Goal: Task Accomplishment & Management: Manage account settings

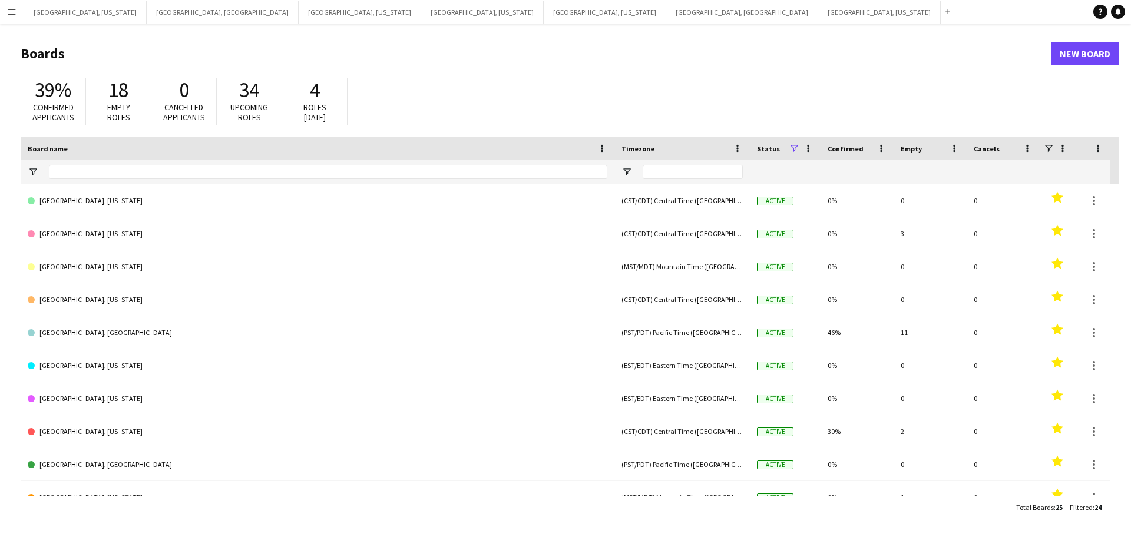
click at [14, 11] on app-icon "Menu" at bounding box center [11, 11] width 9 height 9
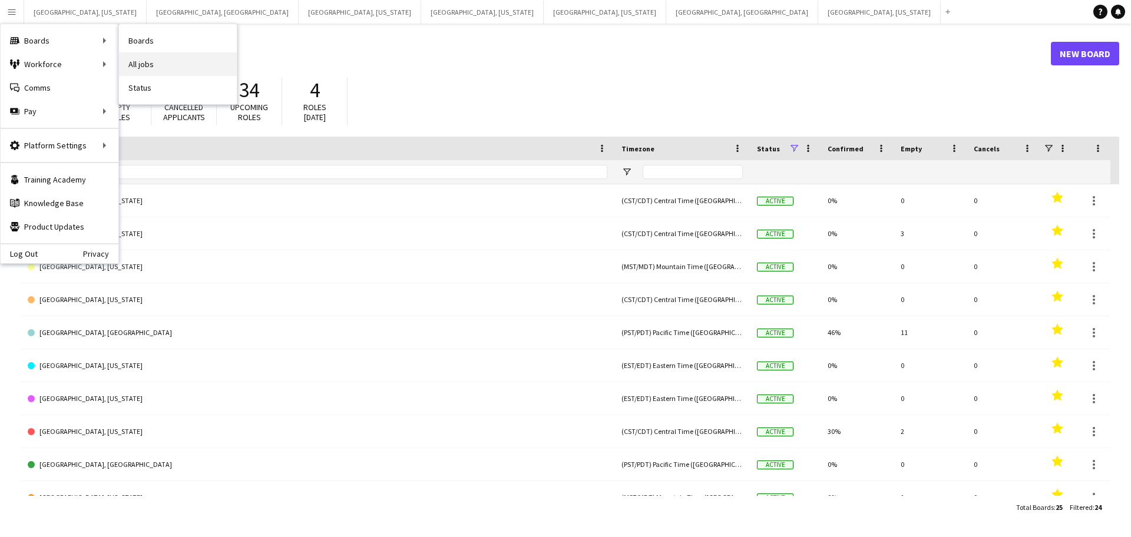
click at [181, 64] on link "All jobs" at bounding box center [178, 64] width 118 height 24
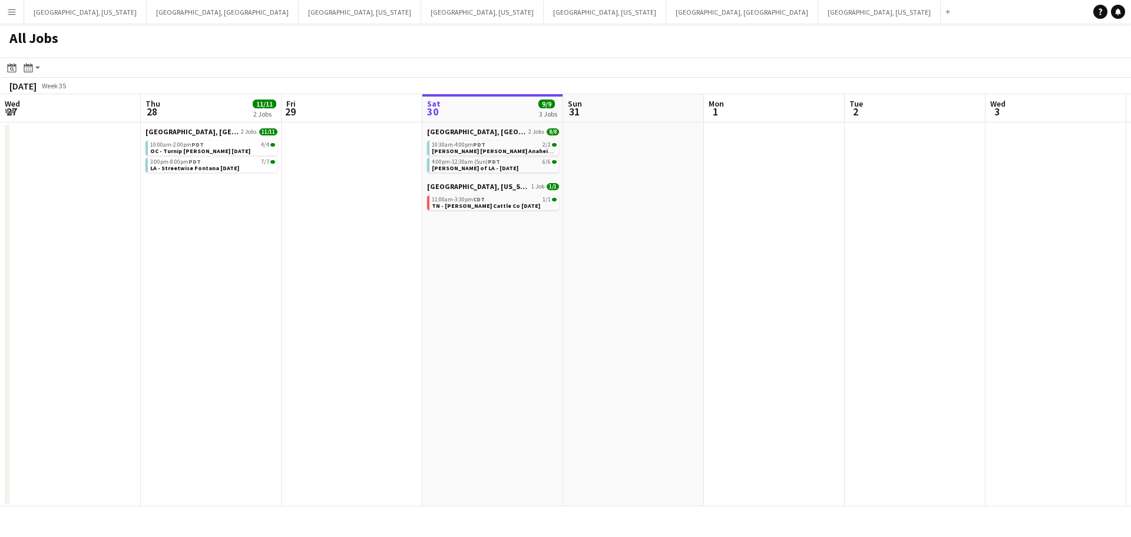
drag, startPoint x: 464, startPoint y: 282, endPoint x: 683, endPoint y: 256, distance: 220.1
click at [679, 256] on app-calendar-viewport "Wed 27 Thu 28 11/11 2 Jobs Fri 29 Sat 30 9/9 3 Jobs Sun 31 Mon 1 Tue 2 Wed 3 Th…" at bounding box center [565, 300] width 1131 height 412
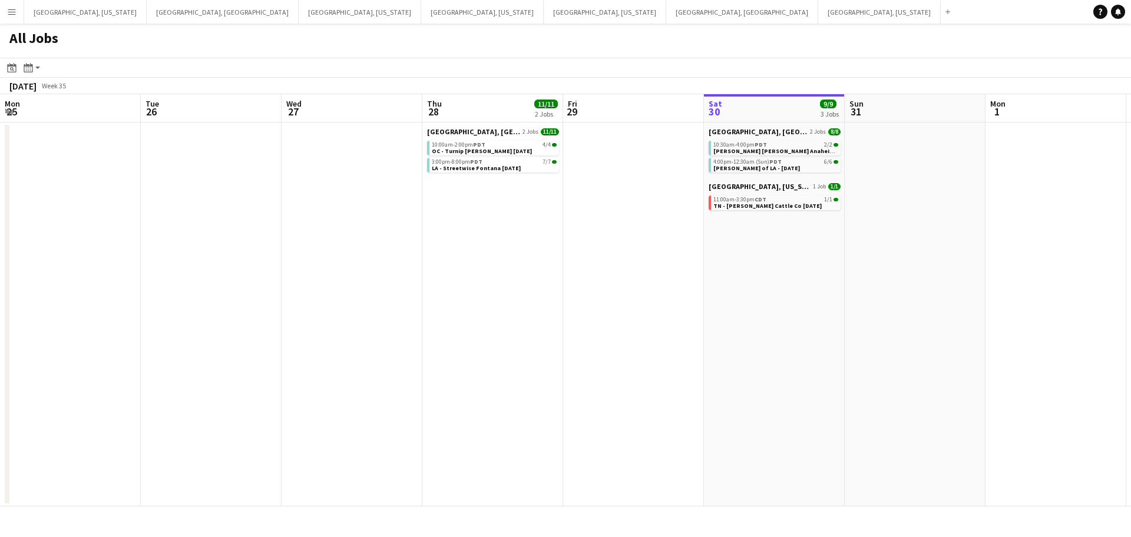
drag, startPoint x: 292, startPoint y: 299, endPoint x: 557, endPoint y: 298, distance: 265.1
click at [625, 296] on app-calendar-viewport "Mon 25 Tue 26 Wed 27 Thu 28 11/11 2 Jobs Fri 29 Sat 30 9/9 3 Jobs Sun 31 Mon 1 …" at bounding box center [565, 300] width 1131 height 412
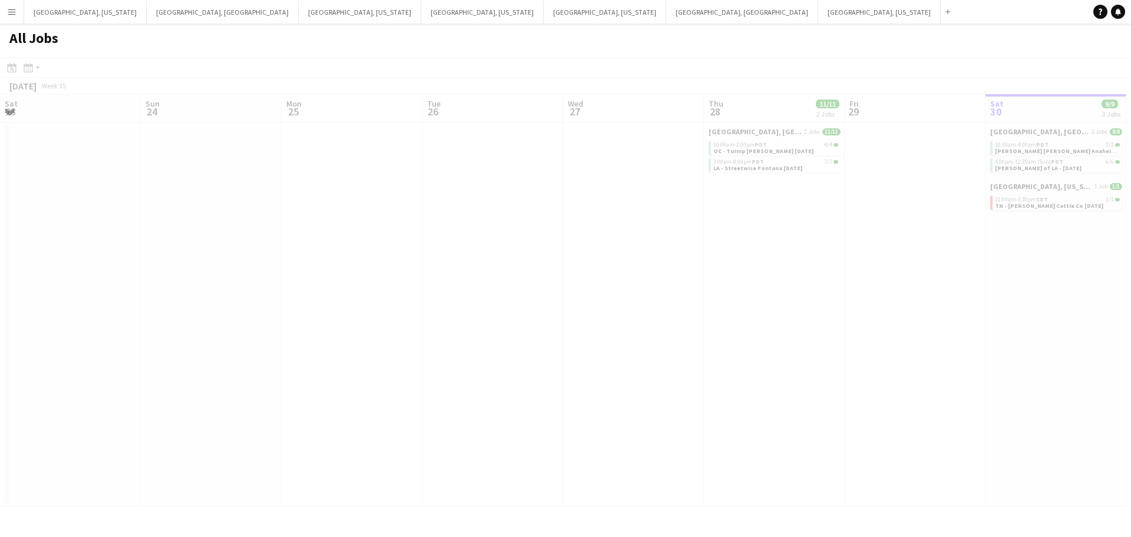
click at [481, 304] on div at bounding box center [565, 299] width 1131 height 483
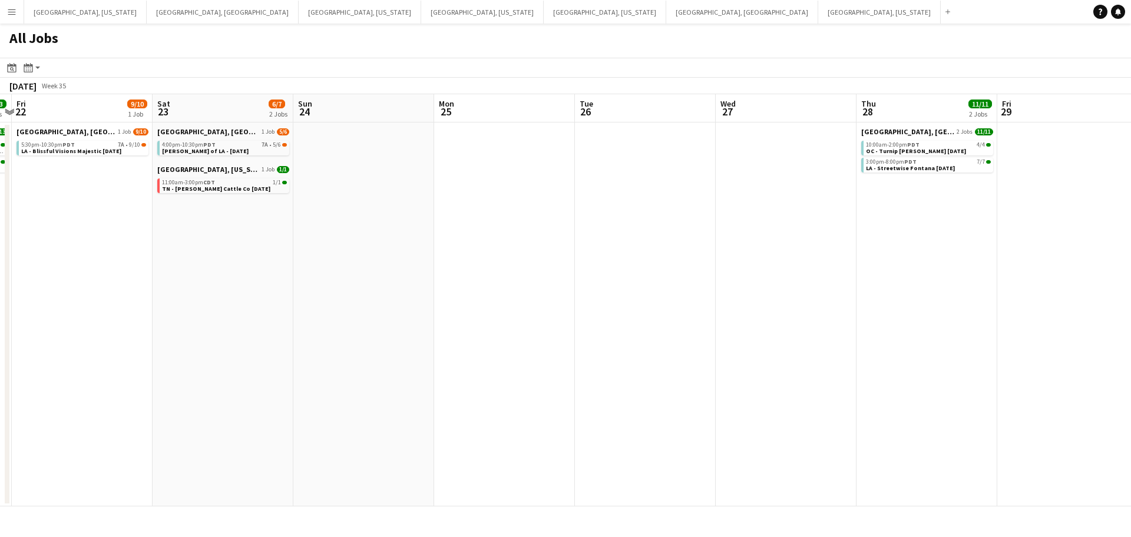
scroll to position [0, 369]
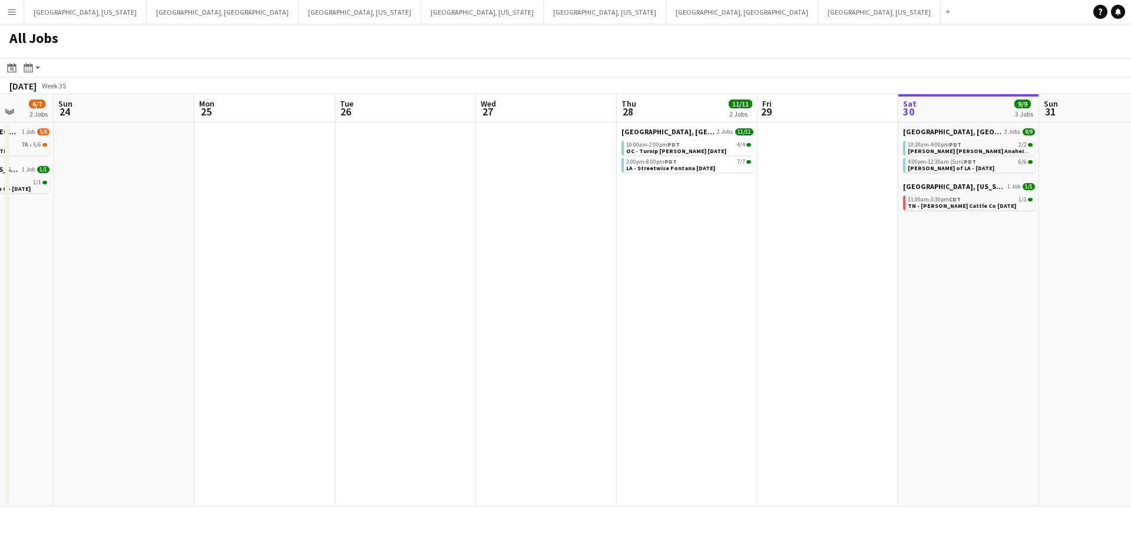
drag, startPoint x: 357, startPoint y: 304, endPoint x: 551, endPoint y: 302, distance: 194.4
click at [551, 302] on app-calendar-viewport "Thu 21 13/13 2 Jobs Fri 22 9/10 1 Job Sat 23 6/7 2 Jobs Sun 24 Mon 25 Tue 26 We…" at bounding box center [565, 300] width 1131 height 412
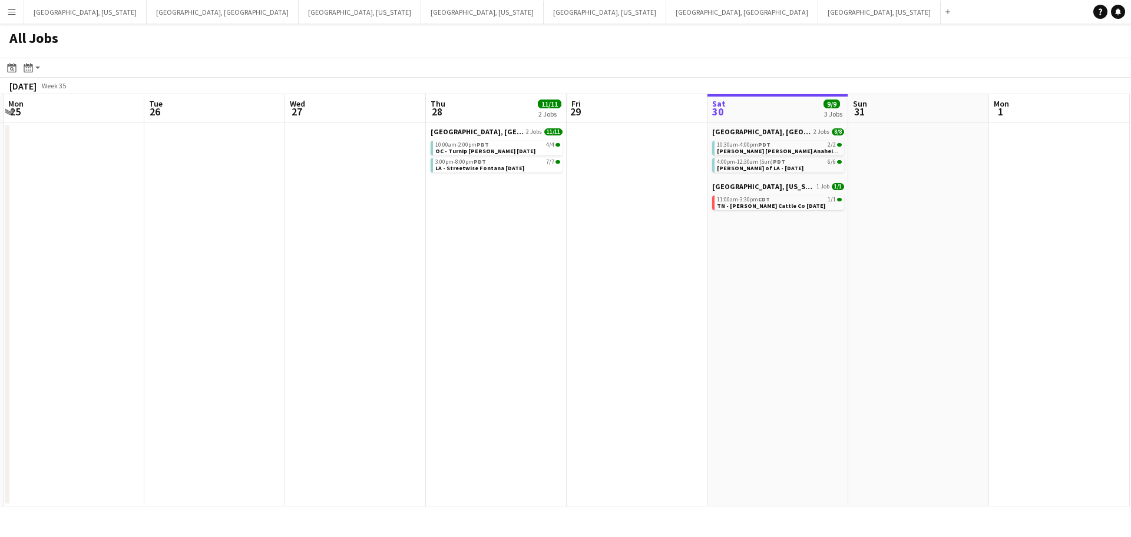
drag, startPoint x: 412, startPoint y: 299, endPoint x: 211, endPoint y: 285, distance: 202.0
click at [212, 285] on app-calendar-viewport "Fri 22 9/10 1 Job Sat 23 6/7 2 Jobs Sun 24 Mon 25 Tue 26 Wed 27 Thu 28 11/11 2 …" at bounding box center [565, 300] width 1131 height 412
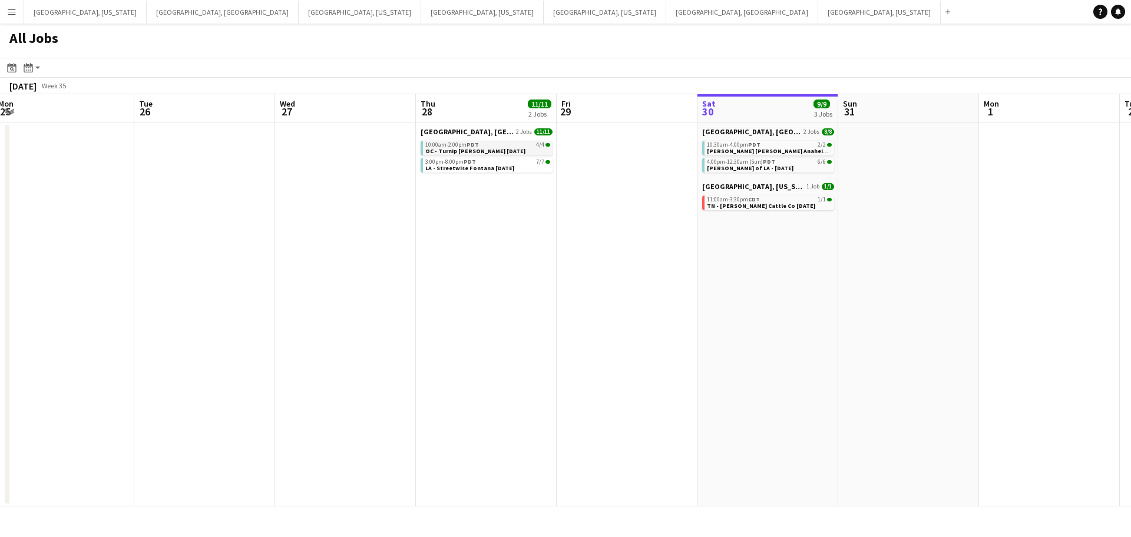
click at [479, 151] on span "OC - Turnip [PERSON_NAME] [DATE]" at bounding box center [475, 151] width 100 height 8
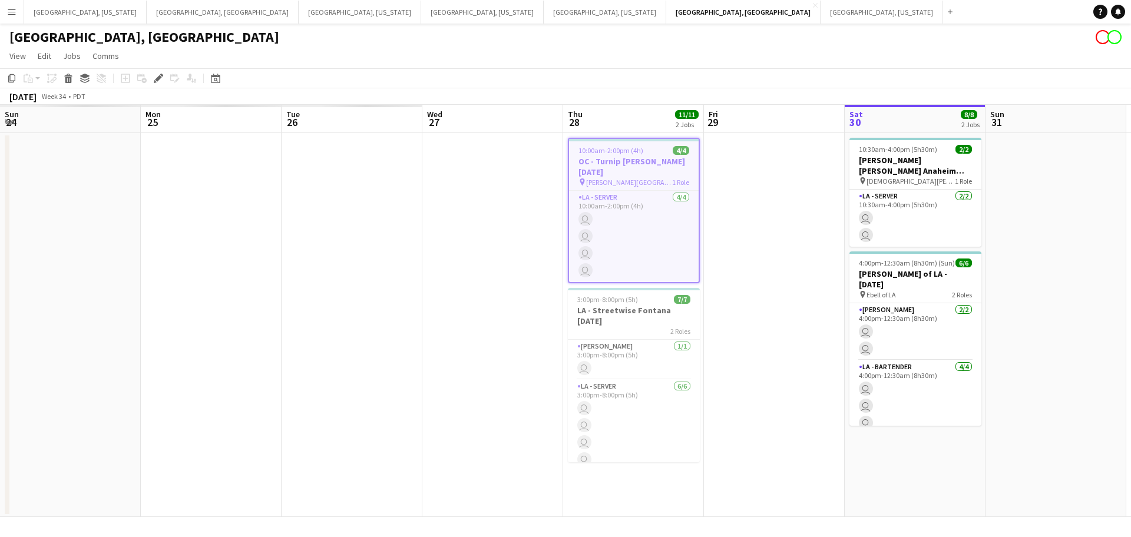
scroll to position [0, 405]
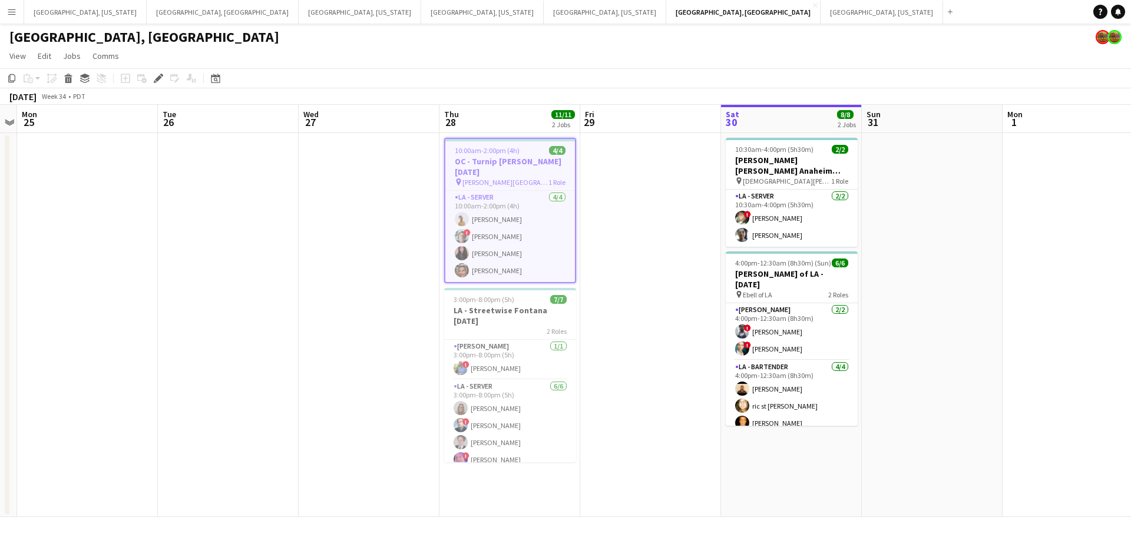
click at [502, 169] on h3 "OC - Turnip [PERSON_NAME] [DATE]" at bounding box center [510, 166] width 130 height 21
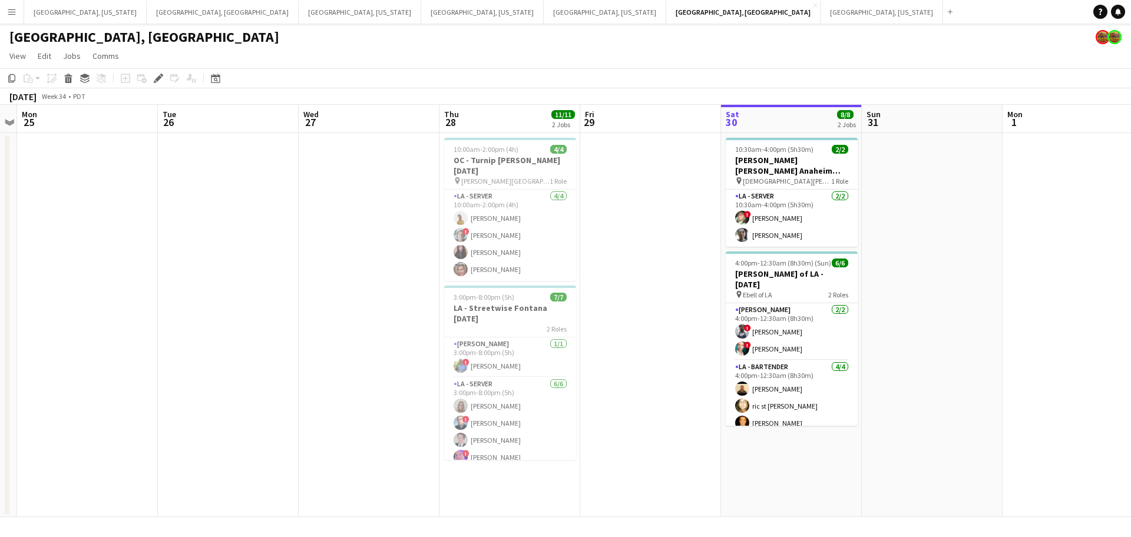
drag, startPoint x: 502, startPoint y: 169, endPoint x: 242, endPoint y: 138, distance: 261.6
click at [501, 177] on span "[PERSON_NAME][GEOGRAPHIC_DATA]" at bounding box center [505, 181] width 88 height 9
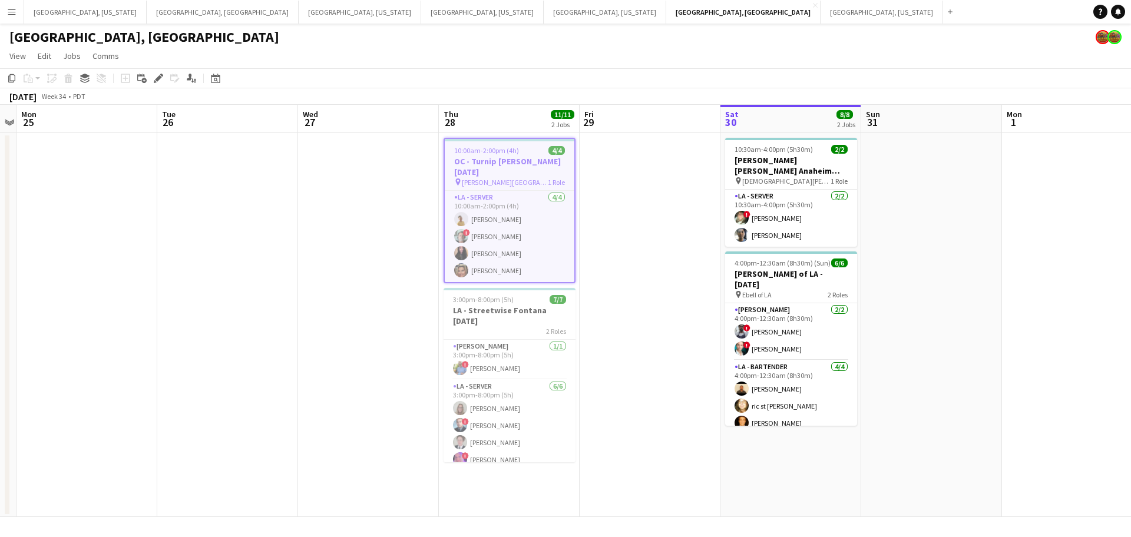
click at [157, 74] on icon "Edit" at bounding box center [158, 78] width 9 height 9
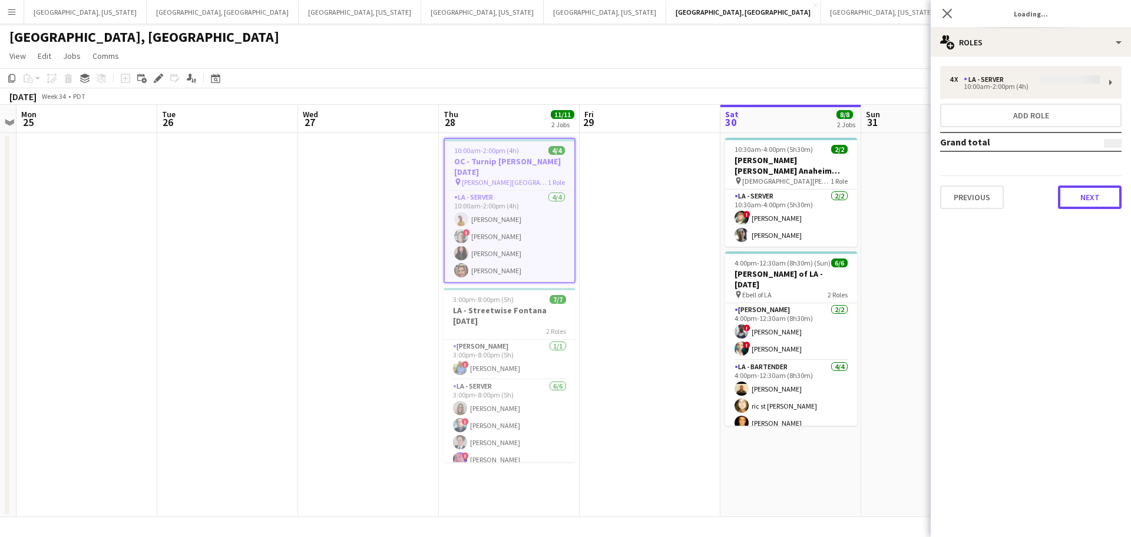
drag, startPoint x: 1102, startPoint y: 202, endPoint x: 1108, endPoint y: 256, distance: 55.2
click at [1102, 201] on button "Next" at bounding box center [1090, 198] width 64 height 24
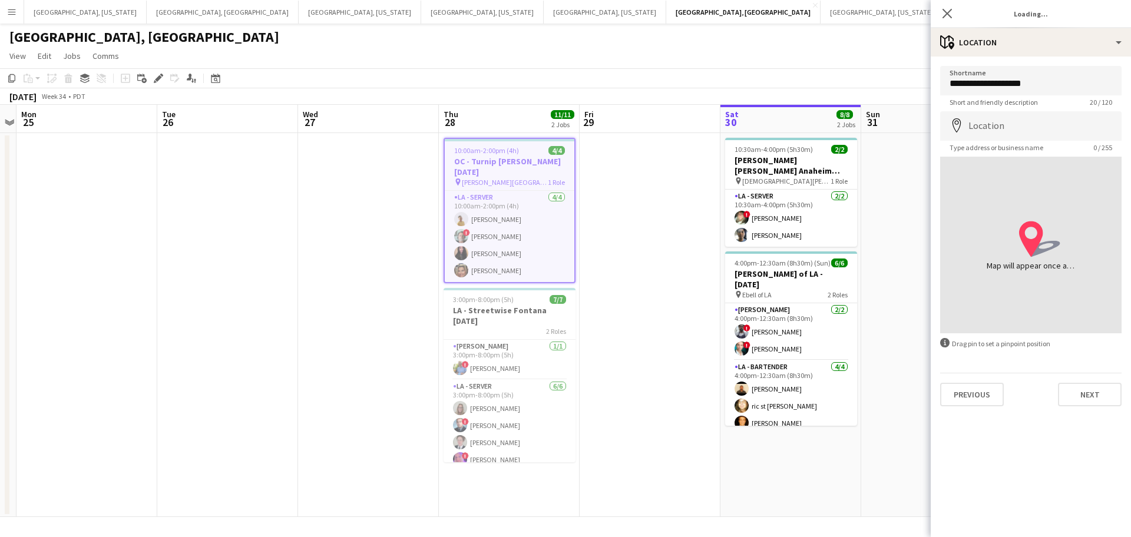
type input "**********"
click at [1102, 408] on div "**********" at bounding box center [1031, 236] width 200 height 359
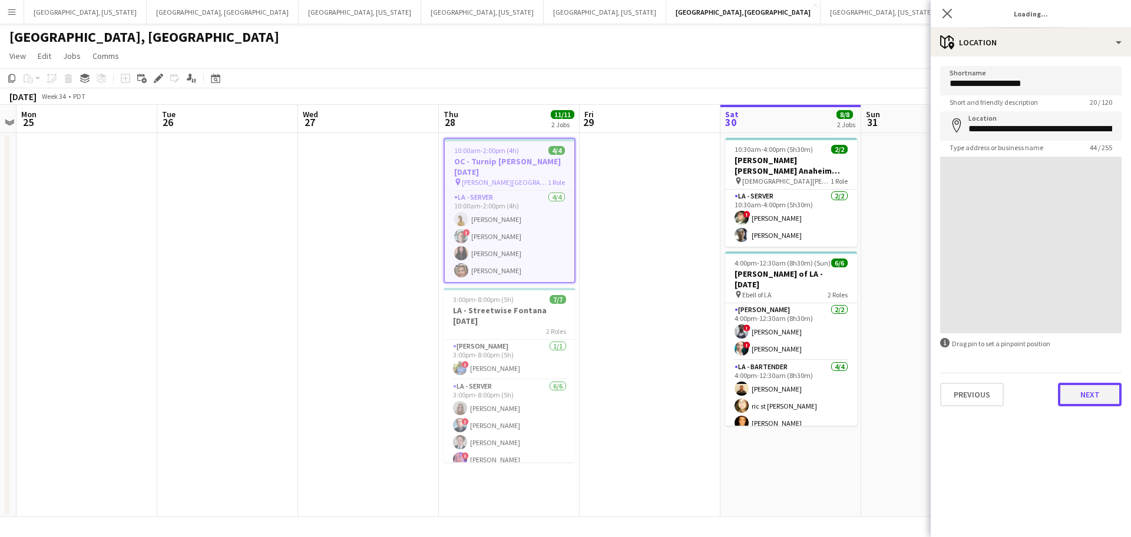
click at [1099, 399] on button "Next" at bounding box center [1090, 395] width 64 height 24
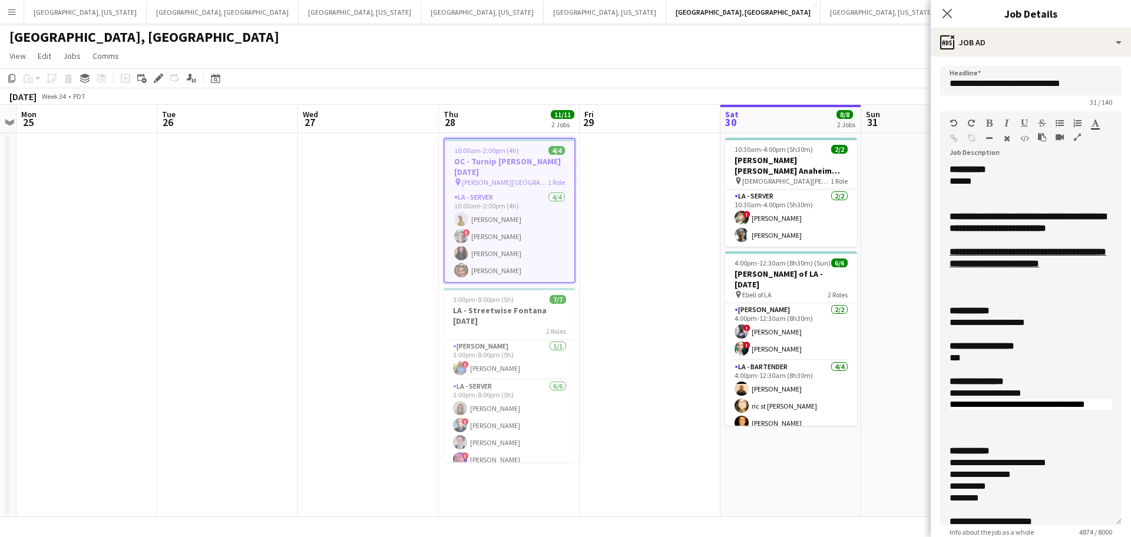
drag, startPoint x: 1117, startPoint y: 230, endPoint x: 1089, endPoint y: 498, distance: 269.0
click at [1102, 521] on div "**********" at bounding box center [1030, 345] width 181 height 362
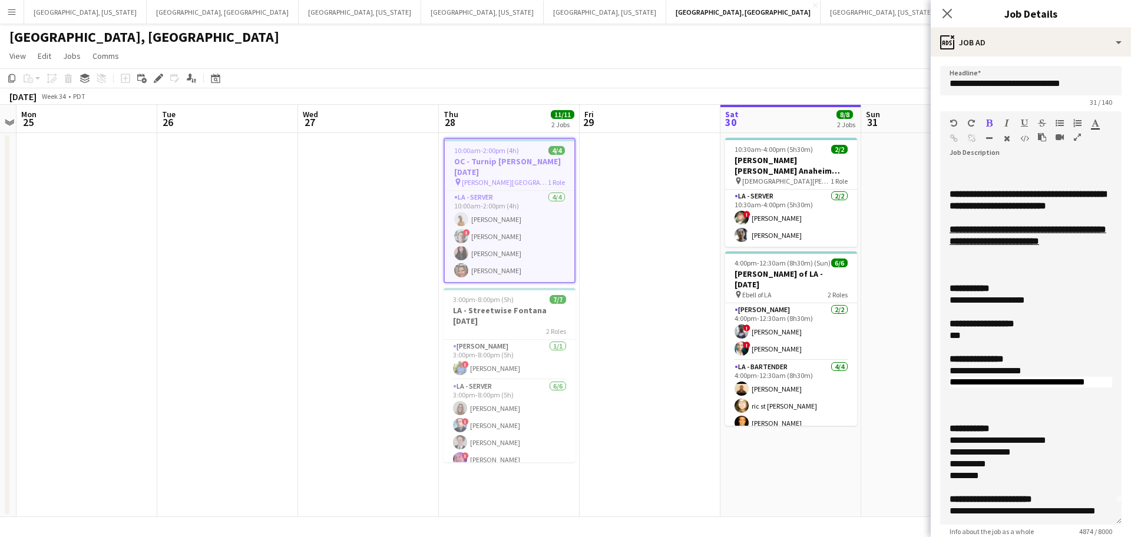
scroll to position [23, 0]
click at [521, 318] on h3 "LA - Streetwise Fontana [DATE]" at bounding box center [510, 315] width 132 height 21
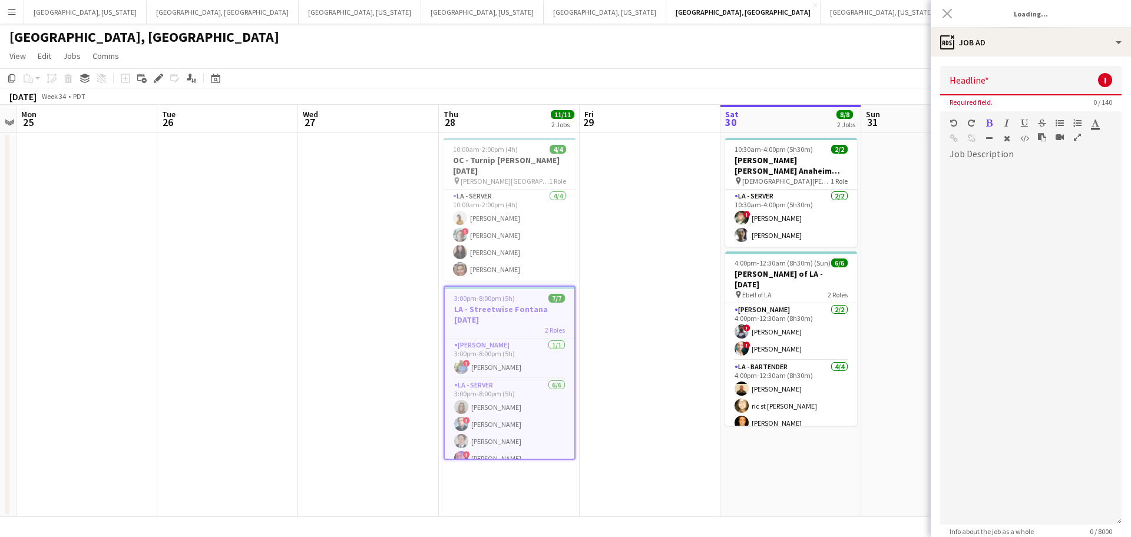
scroll to position [0, 0]
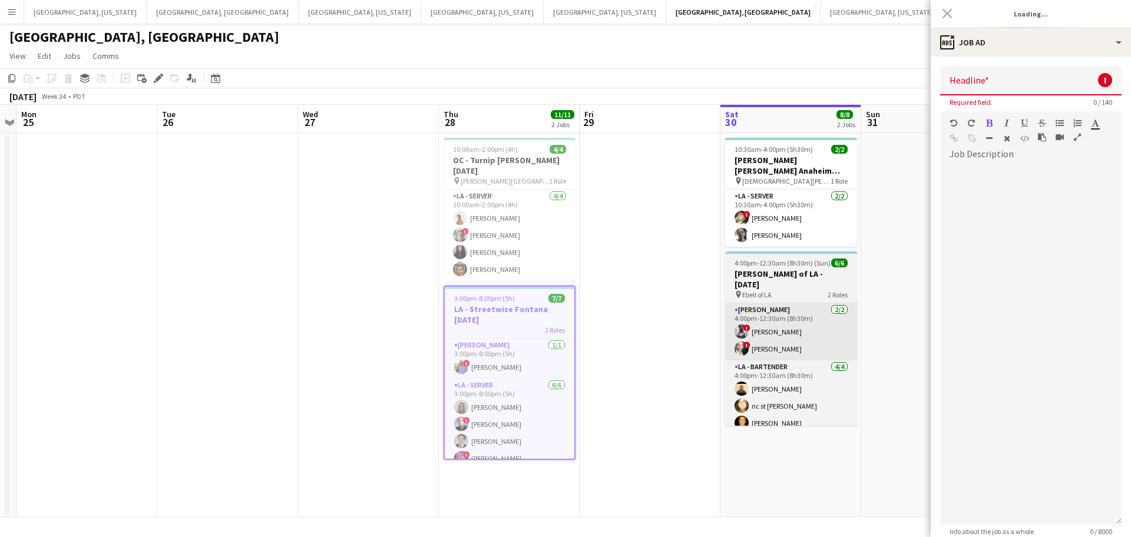
type input "**********"
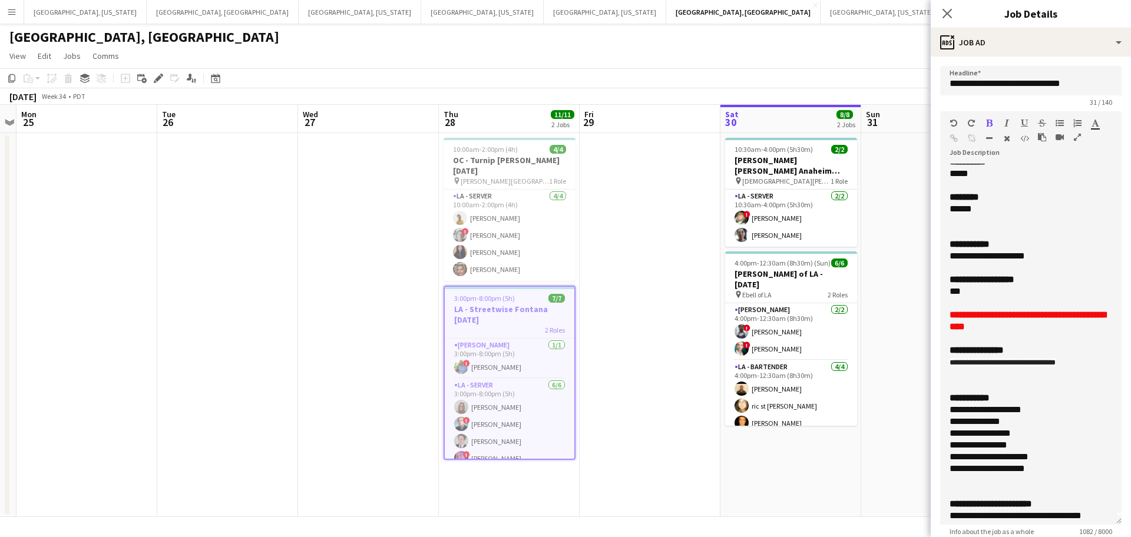
scroll to position [15, 0]
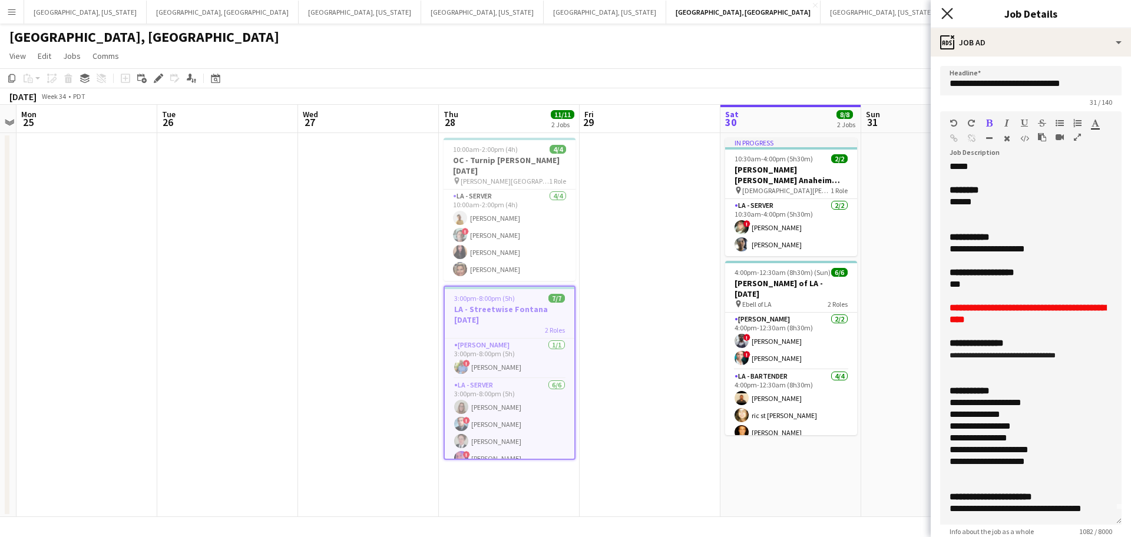
click at [948, 11] on icon "Close pop-in" at bounding box center [947, 13] width 11 height 11
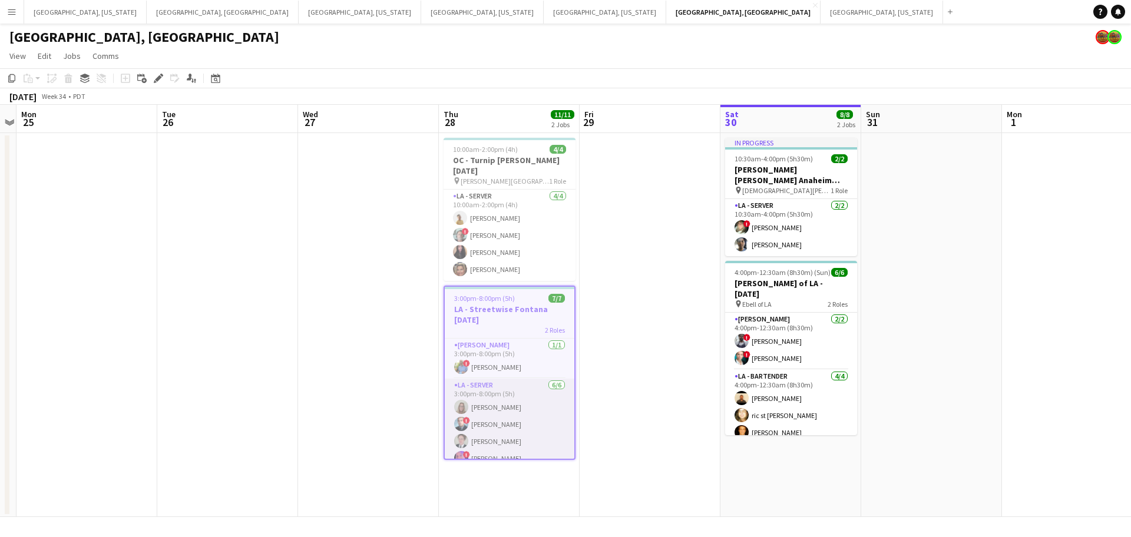
click at [508, 421] on app-card-role "LA - Server [DATE] 3:00pm-8:00pm (5h) [PERSON_NAME] ! [PERSON_NAME] [PERSON_NAM…" at bounding box center [510, 441] width 130 height 125
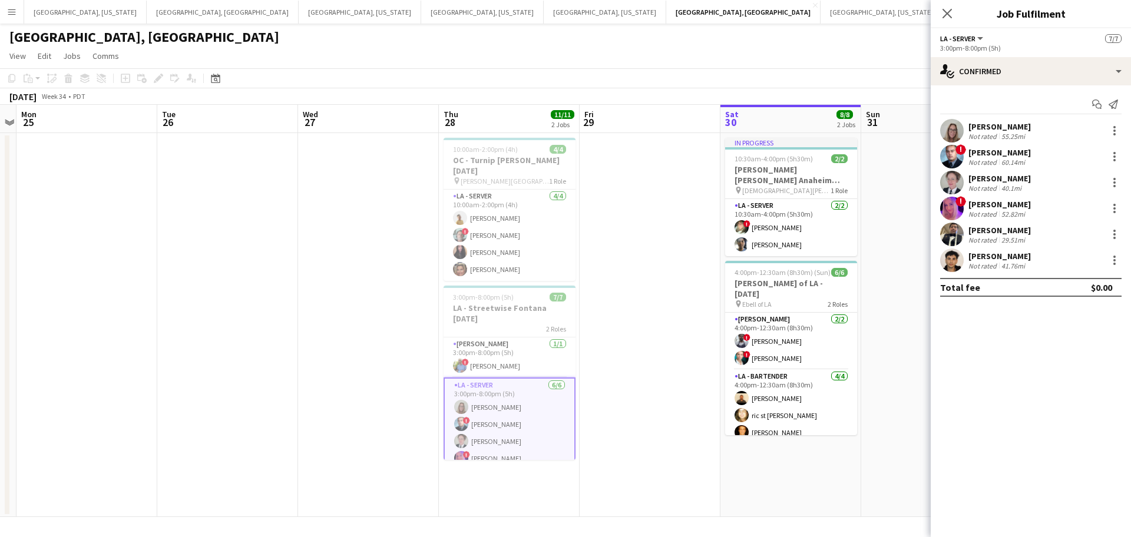
click at [992, 163] on div "Not rated" at bounding box center [984, 162] width 31 height 9
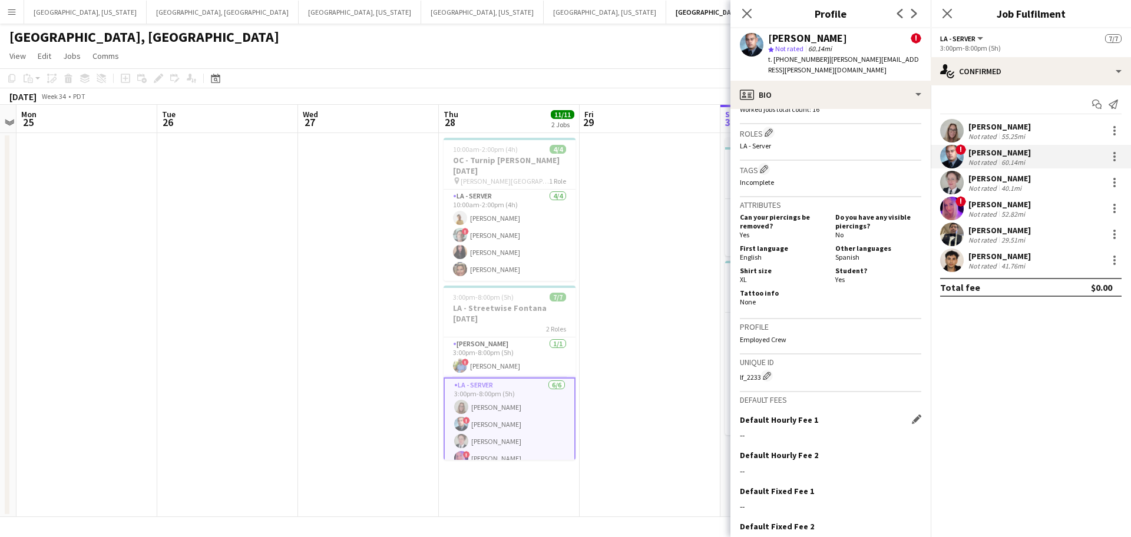
scroll to position [550, 0]
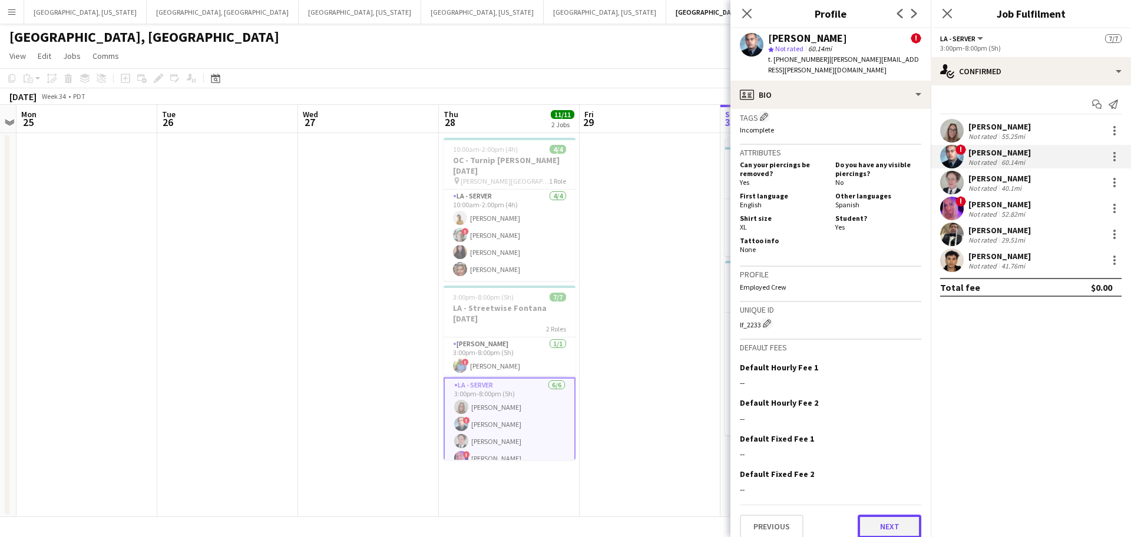
click at [894, 516] on button "Next" at bounding box center [890, 527] width 64 height 24
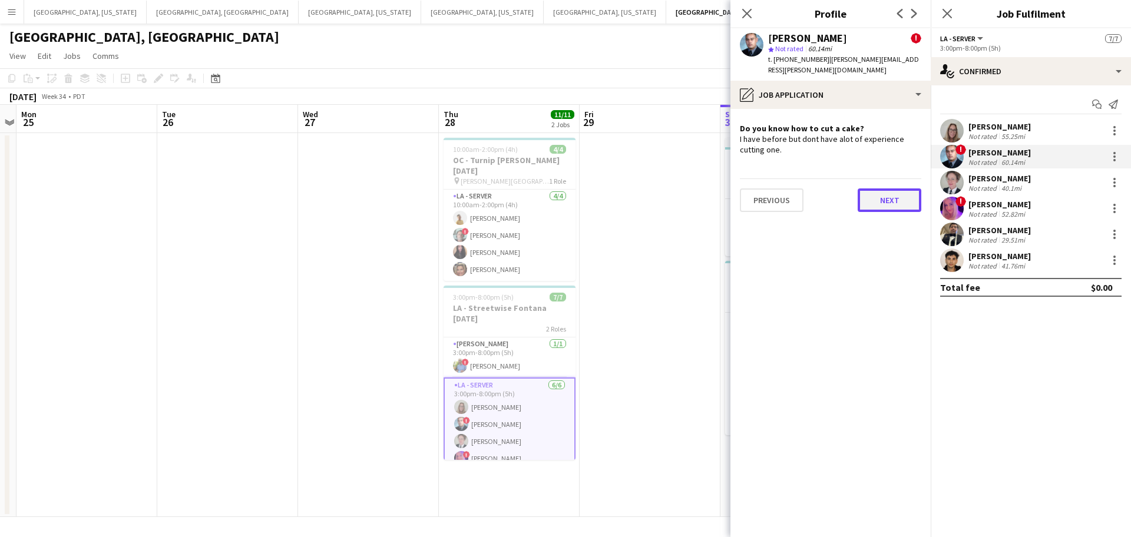
click at [877, 189] on button "Next" at bounding box center [890, 201] width 64 height 24
click at [892, 184] on button "Next" at bounding box center [890, 193] width 64 height 24
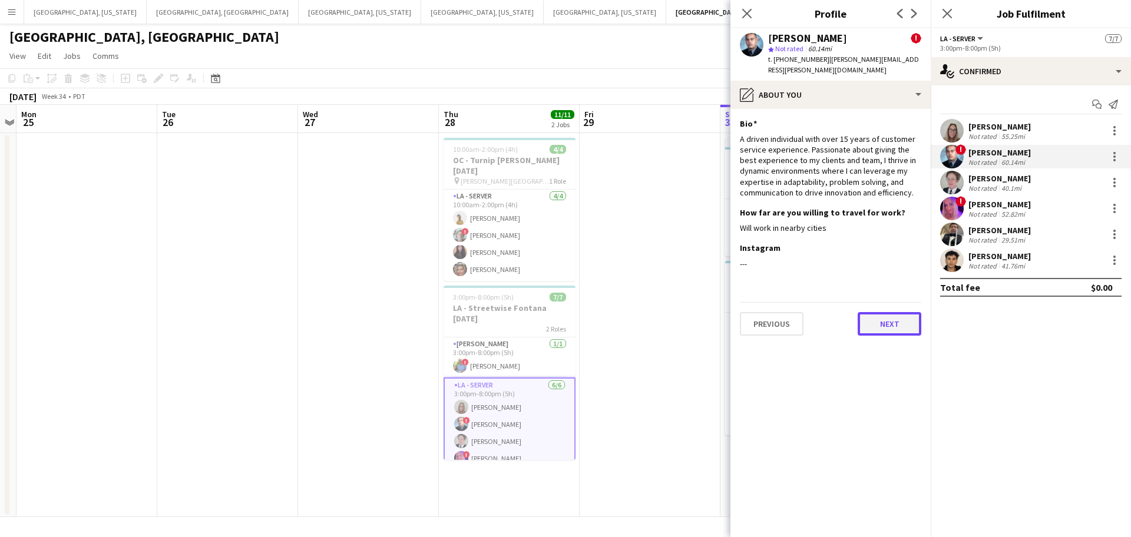
click at [893, 318] on button "Next" at bounding box center [890, 324] width 64 height 24
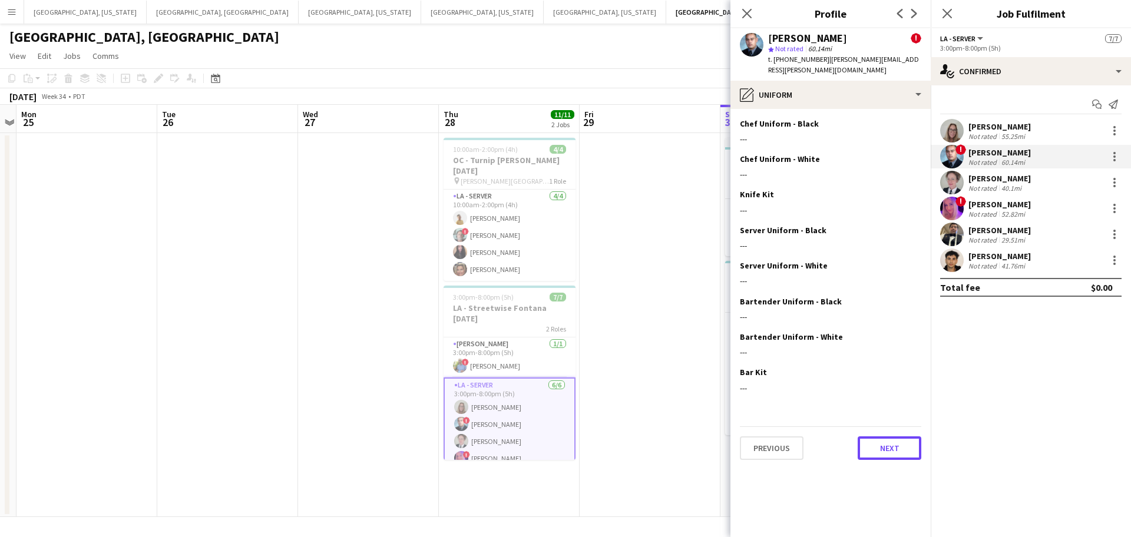
click at [890, 437] on button "Next" at bounding box center [890, 449] width 64 height 24
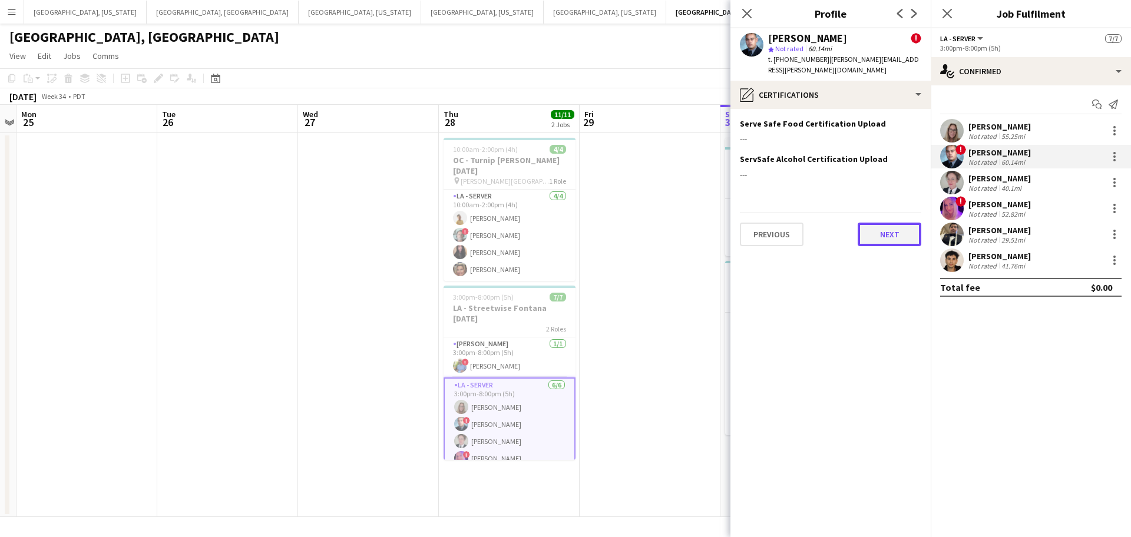
click at [883, 232] on button "Next" at bounding box center [890, 235] width 64 height 24
click at [893, 234] on button "Next" at bounding box center [890, 235] width 64 height 24
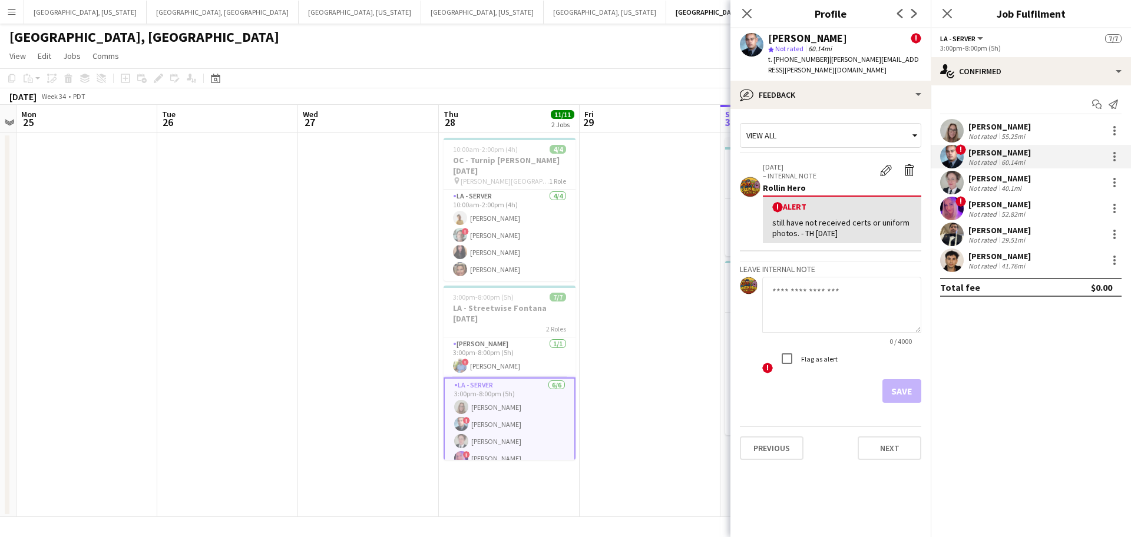
click at [790, 305] on textarea at bounding box center [841, 305] width 159 height 56
type textarea "**********"
click at [906, 388] on button "Save" at bounding box center [902, 391] width 39 height 24
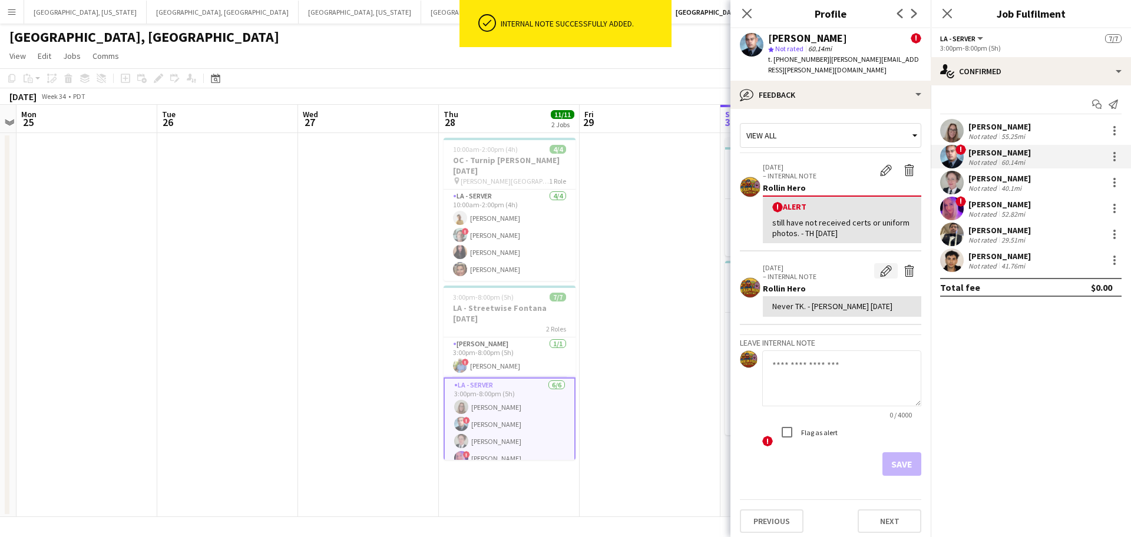
click at [884, 265] on app-icon "Edit internal note" at bounding box center [886, 271] width 12 height 12
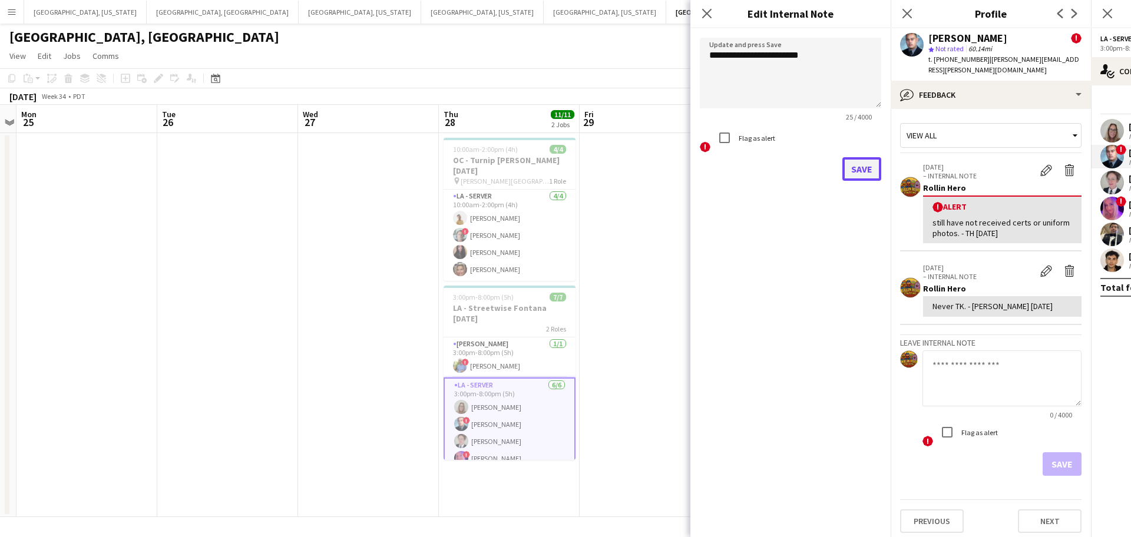
click at [871, 167] on button "Save" at bounding box center [862, 169] width 39 height 24
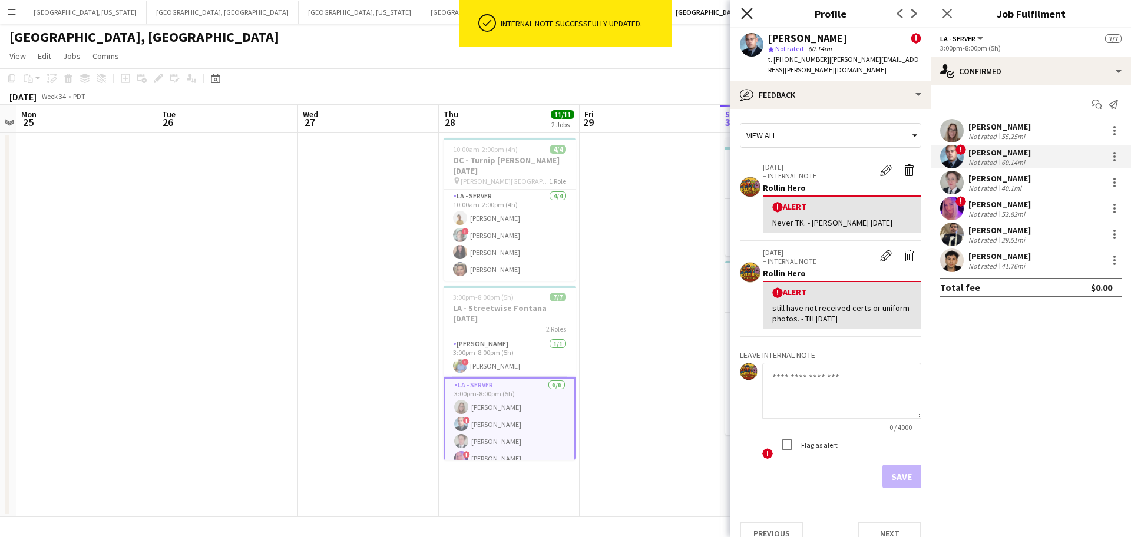
click at [749, 10] on icon at bounding box center [746, 13] width 11 height 11
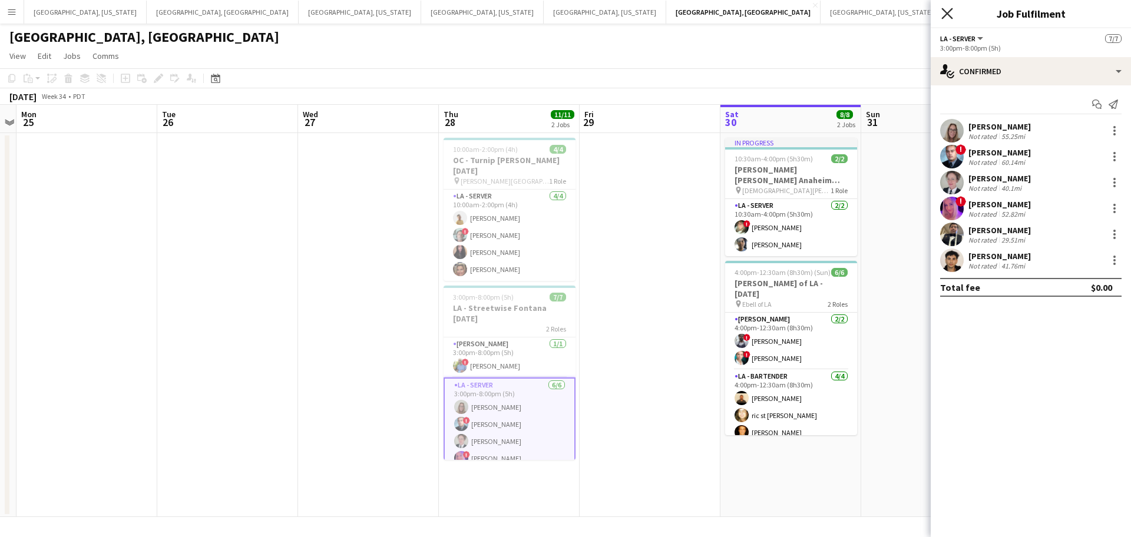
click at [944, 11] on icon "Close pop-in" at bounding box center [947, 13] width 11 height 11
